Goal: Register for event/course

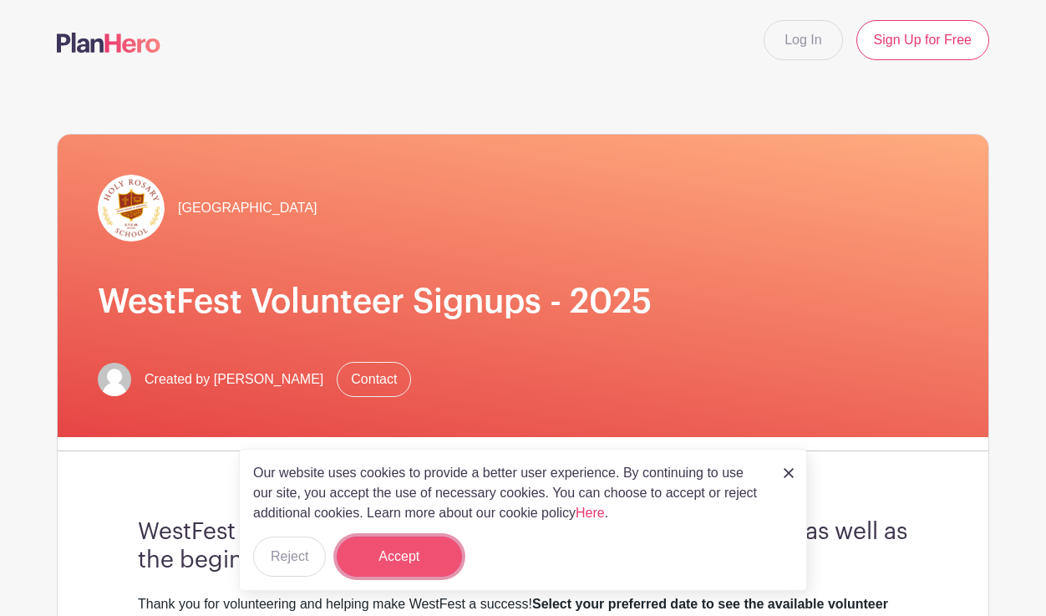
click at [373, 553] on button "Accept" at bounding box center [399, 556] width 125 height 40
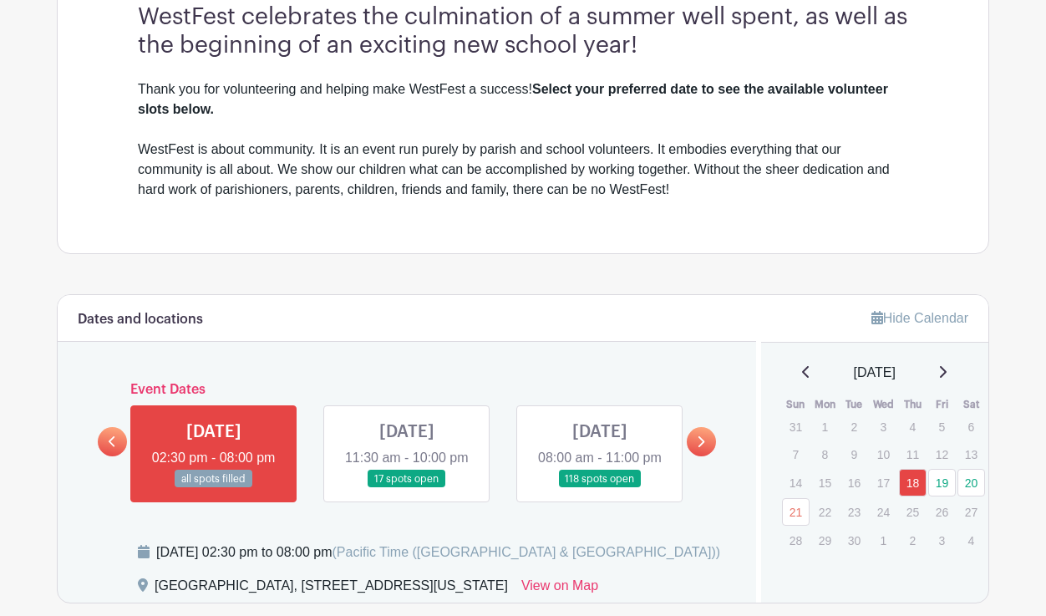
scroll to position [585, 0]
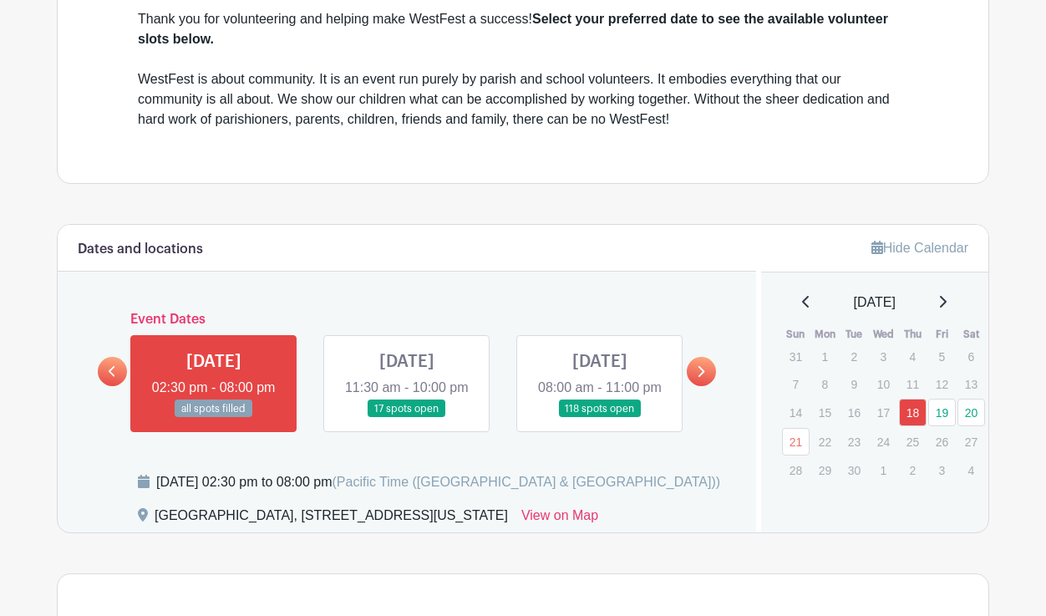
click at [407, 418] on link at bounding box center [407, 418] width 0 height 0
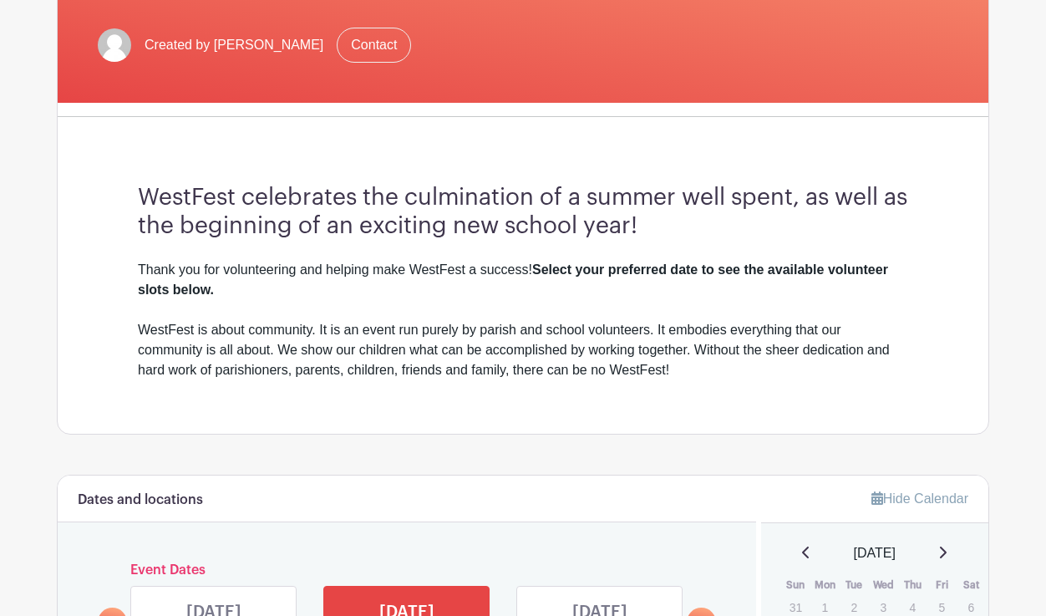
scroll to position [668, 0]
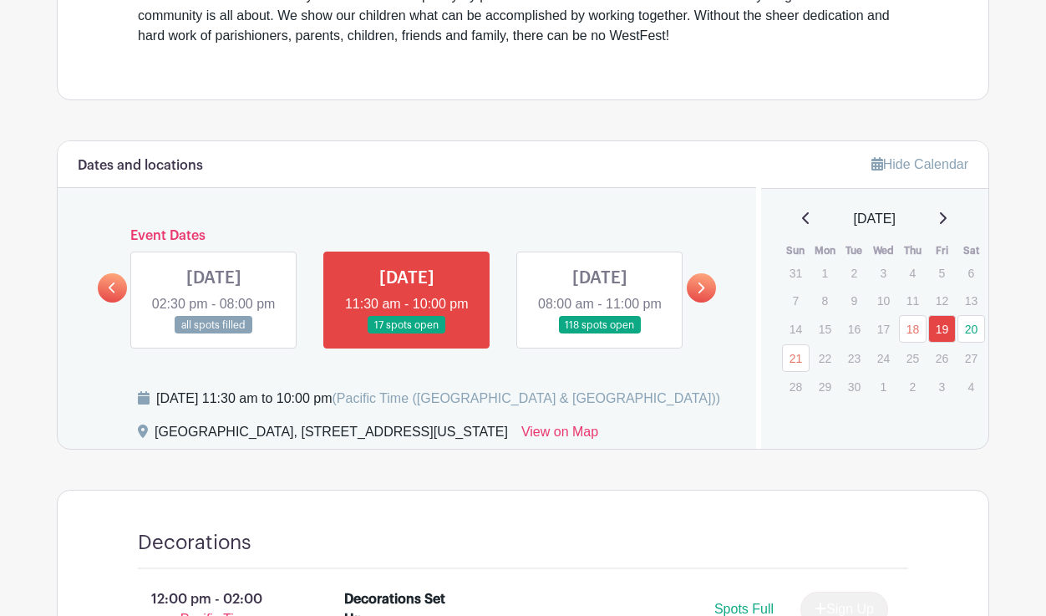
click at [600, 334] on link at bounding box center [600, 334] width 0 height 0
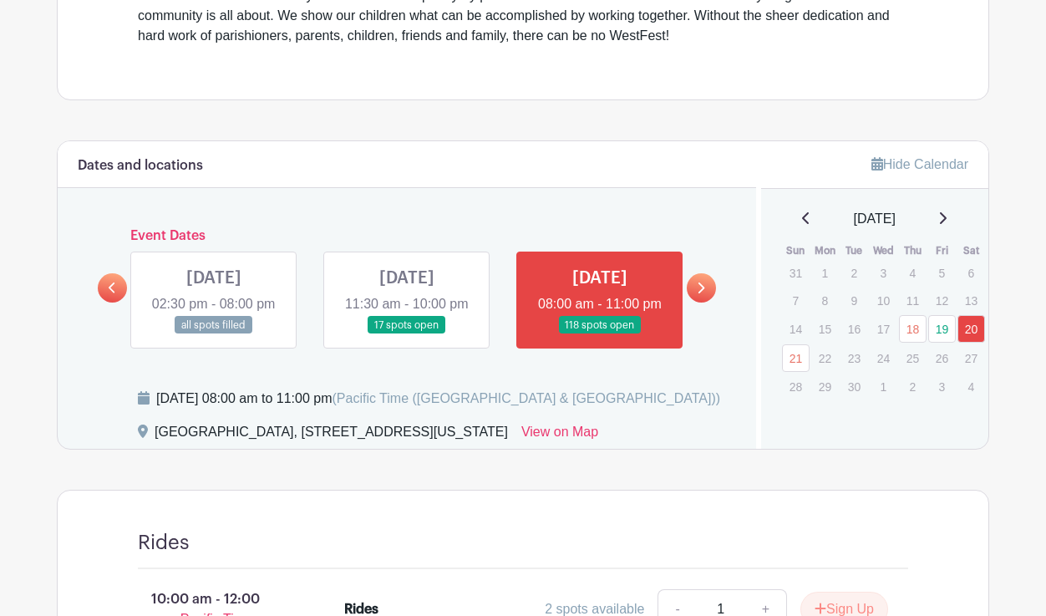
scroll to position [1003, 0]
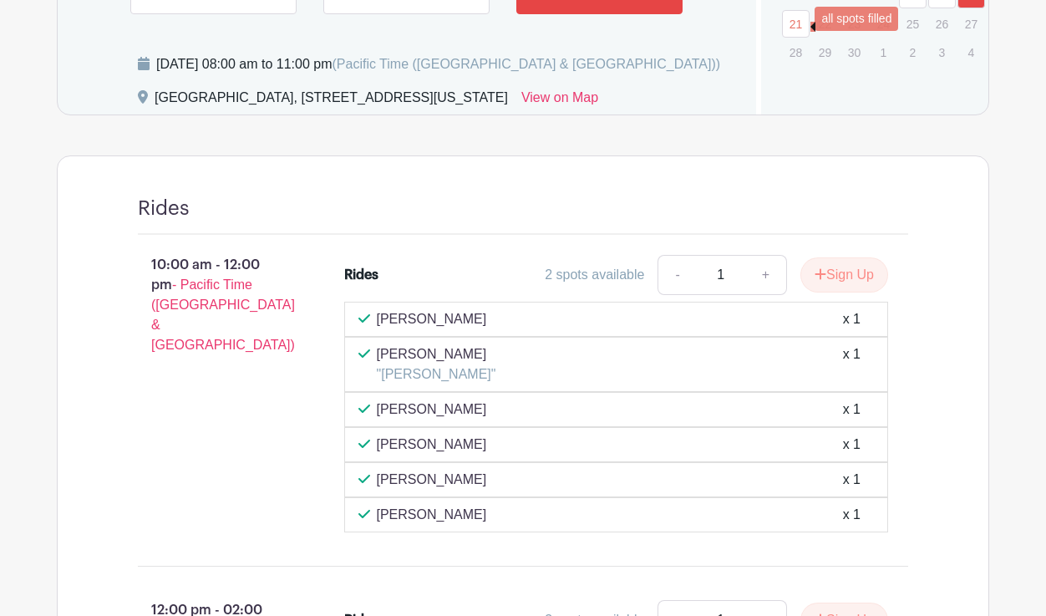
click at [805, 24] on link "21" at bounding box center [796, 24] width 28 height 28
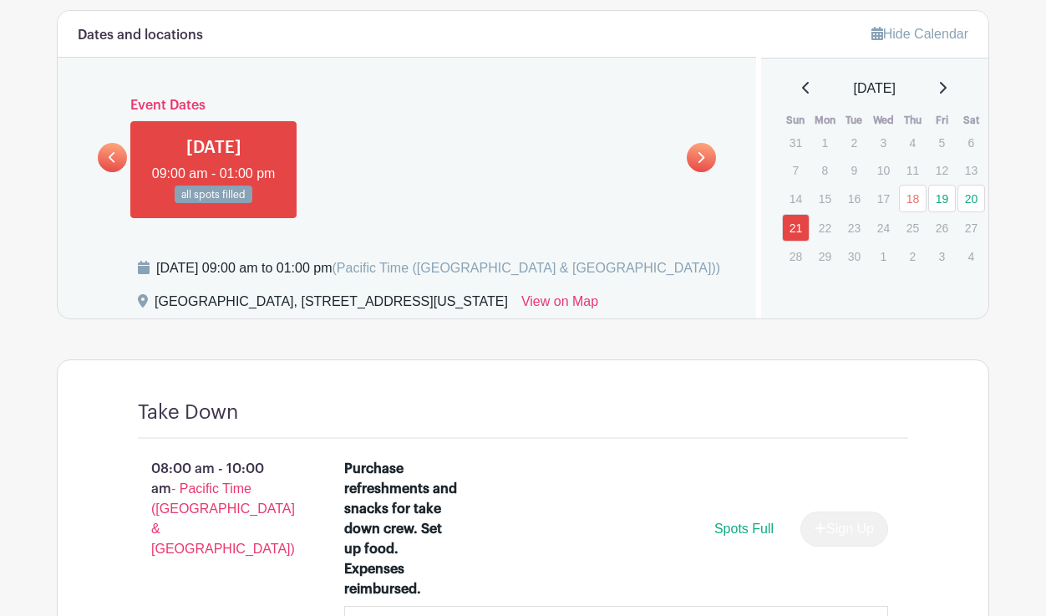
scroll to position [585, 0]
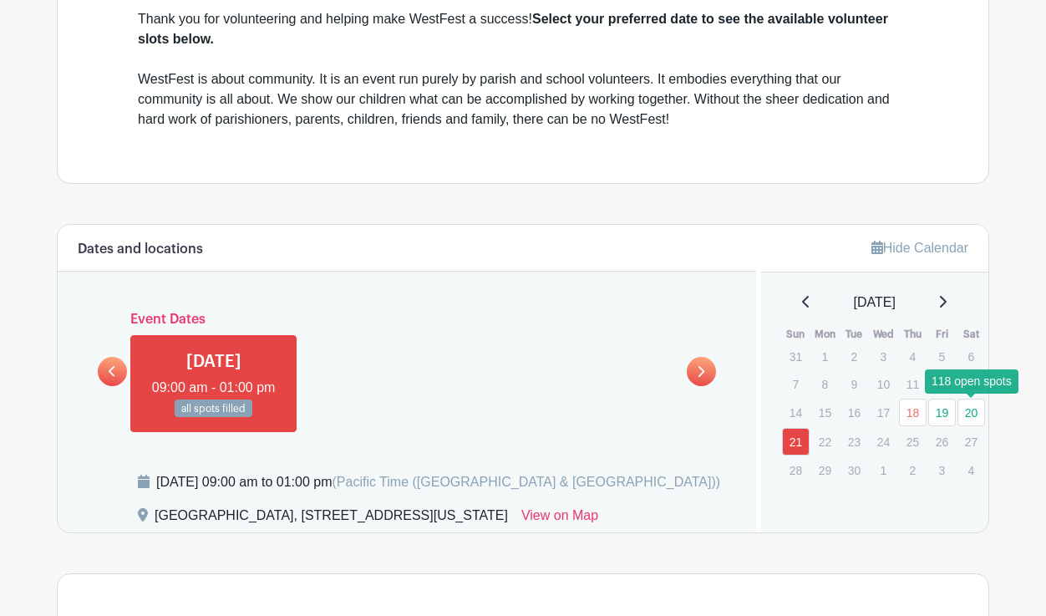
click at [972, 415] on link "20" at bounding box center [971, 413] width 28 height 28
